Goal: Complete application form

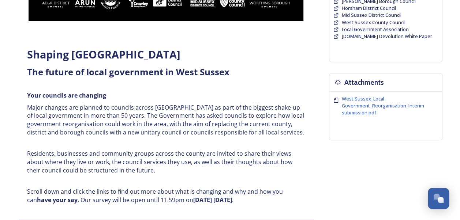
scroll to position [222, 0]
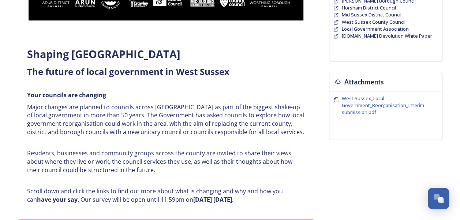
click at [331, 154] on div "Shaping [GEOGRAPHIC_DATA] ﻿﻿﻿The future of local government in [GEOGRAPHIC_DATA…" at bounding box center [230, 168] width 424 height 668
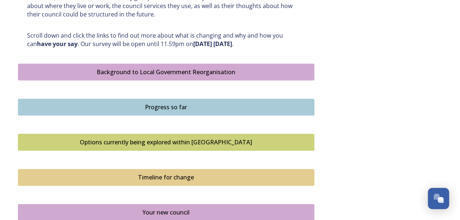
scroll to position [378, 0]
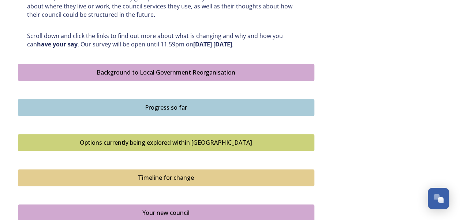
click at [271, 71] on div "Background to Local Government Reorganisation" at bounding box center [166, 72] width 288 height 9
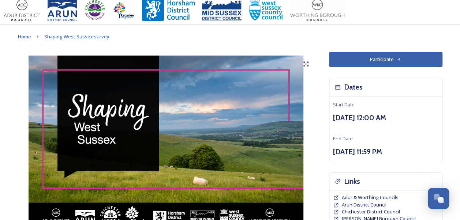
scroll to position [4, 0]
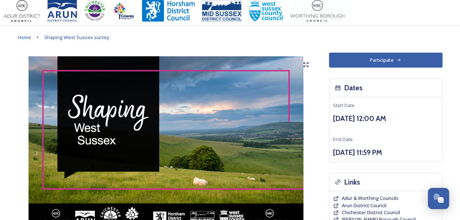
click at [433, 55] on button "Participate" at bounding box center [385, 60] width 113 height 15
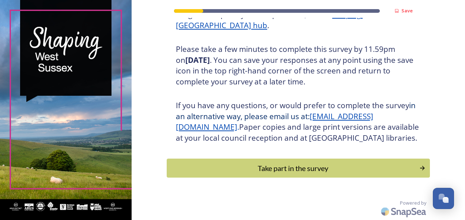
scroll to position [131, 0]
click at [401, 173] on div "Take part in the survey" at bounding box center [293, 168] width 245 height 11
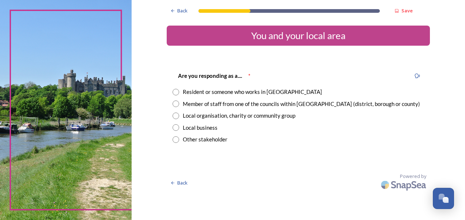
click at [179, 93] on input "radio" at bounding box center [176, 92] width 7 height 7
radio input "true"
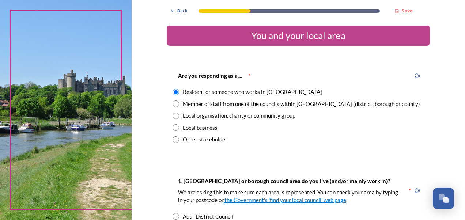
click at [173, 105] on input "radio" at bounding box center [176, 104] width 7 height 7
radio input "true"
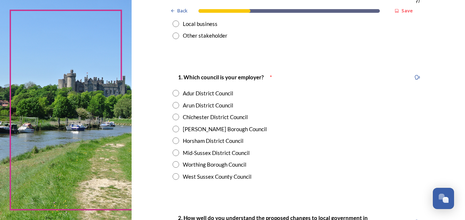
scroll to position [131, 0]
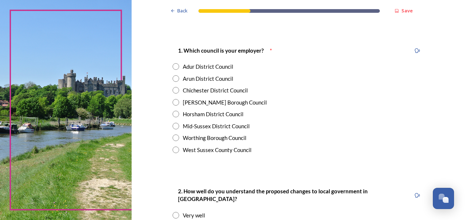
click at [174, 150] on input "radio" at bounding box center [176, 150] width 7 height 7
radio input "true"
